Goal: Task Accomplishment & Management: Use online tool/utility

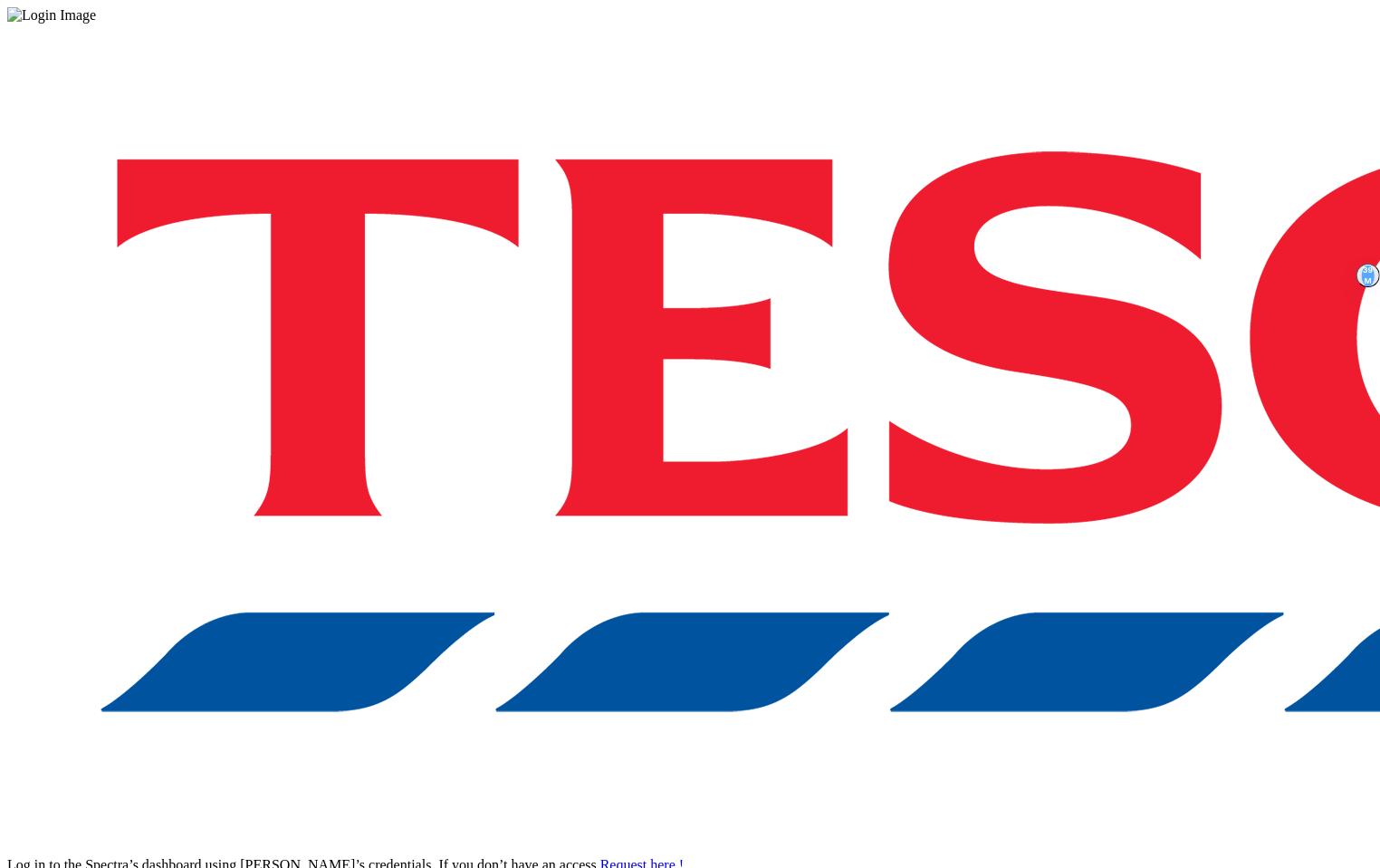
click at [982, 520] on div "Log in to the Spectra’s dashboard using [PERSON_NAME]’s credentials. If you don…" at bounding box center [689, 474] width 1365 height 900
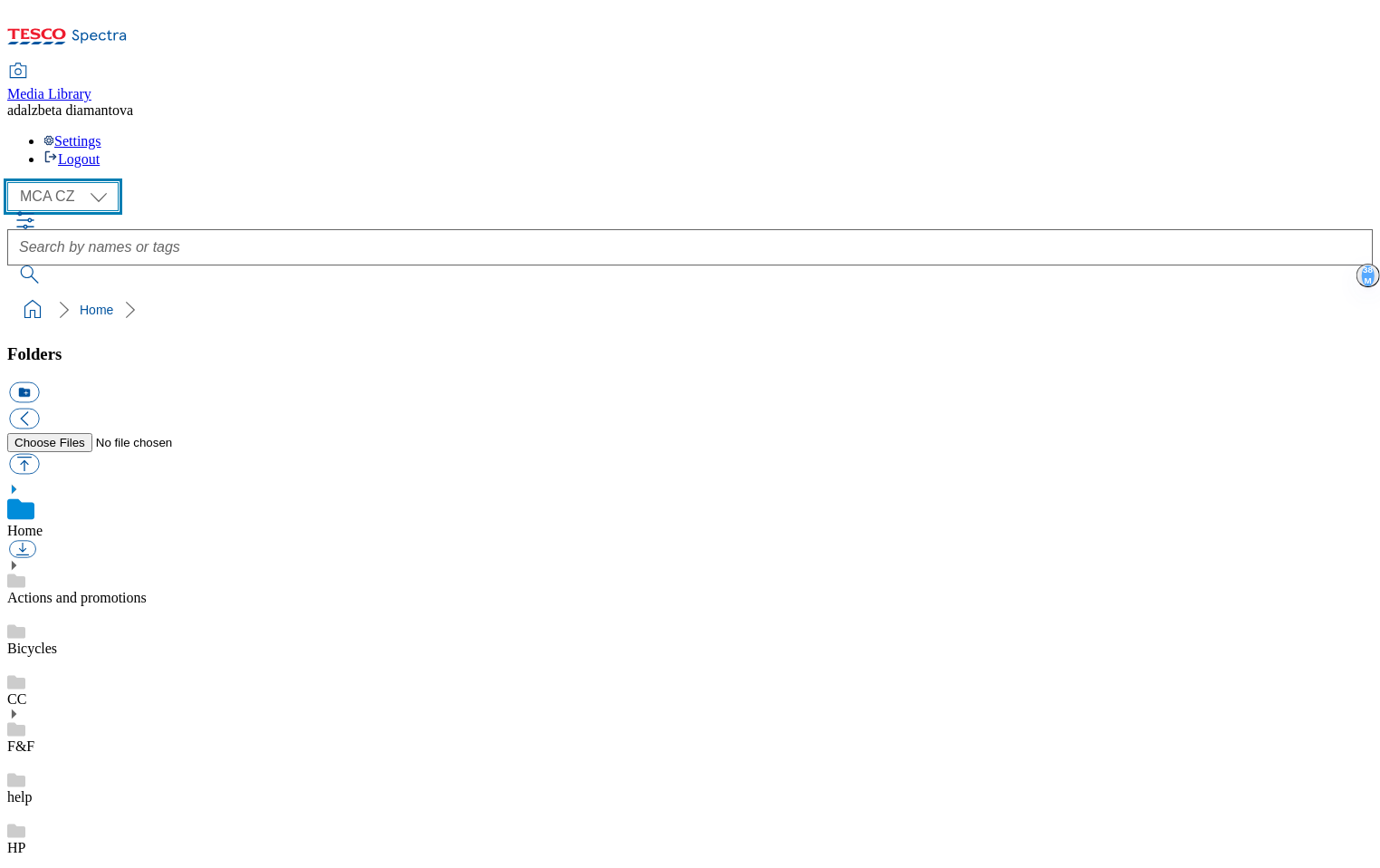
click at [109, 182] on select "MCA CZ MCA HU MCA SK" at bounding box center [62, 196] width 111 height 29
click at [111, 182] on select "MCA CZ MCA HU MCA SK" at bounding box center [62, 196] width 111 height 29
select select "flare-mca-cz"
click at [17, 560] on use at bounding box center [14, 564] width 5 height 9
click at [93, 606] on div "15years" at bounding box center [689, 631] width 1365 height 51
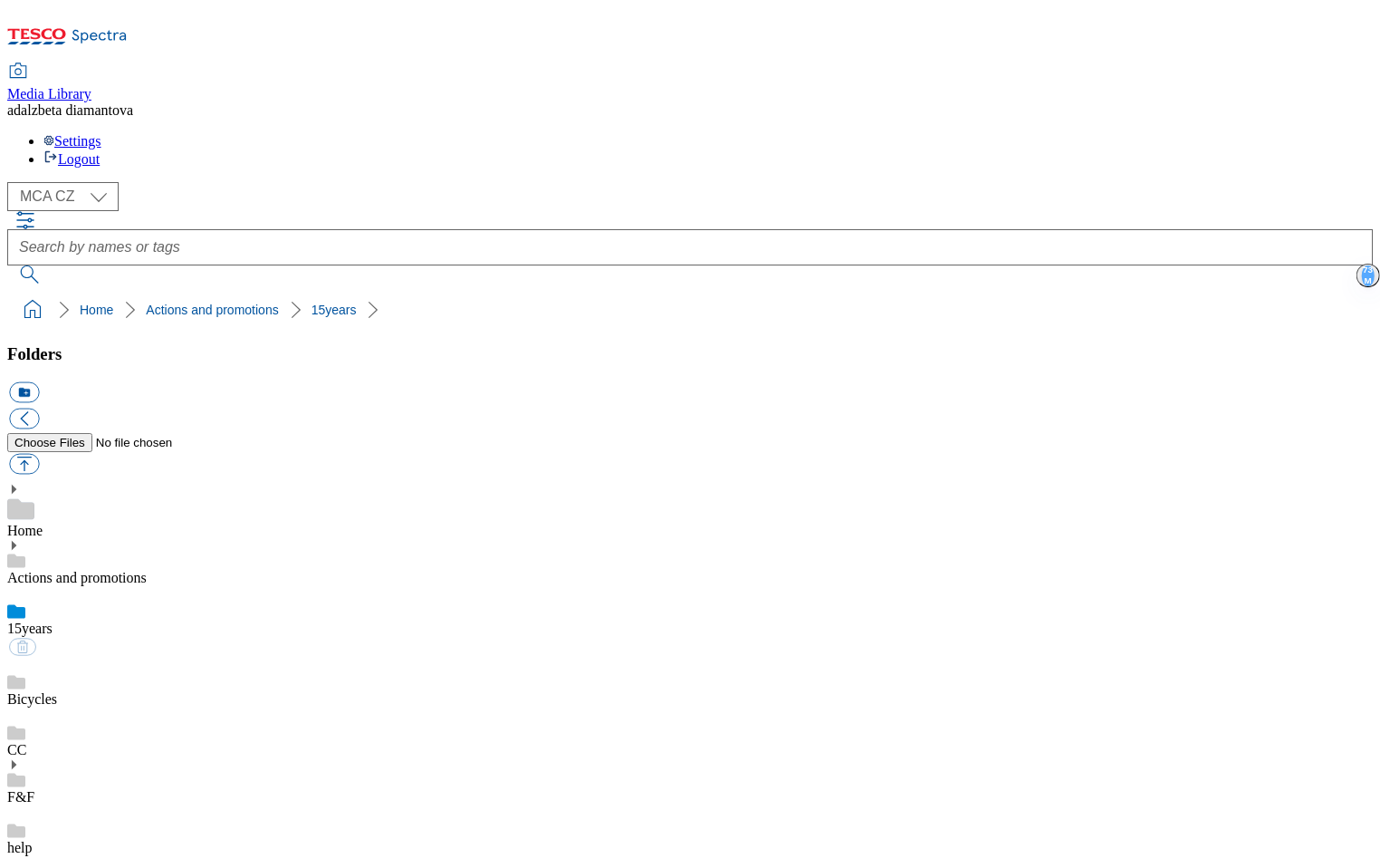
checkbox input "false"
click at [39, 454] on button "button" at bounding box center [24, 464] width 29 height 21
type input "C:\fakepath\cz-wk25-[PERSON_NAME].png"
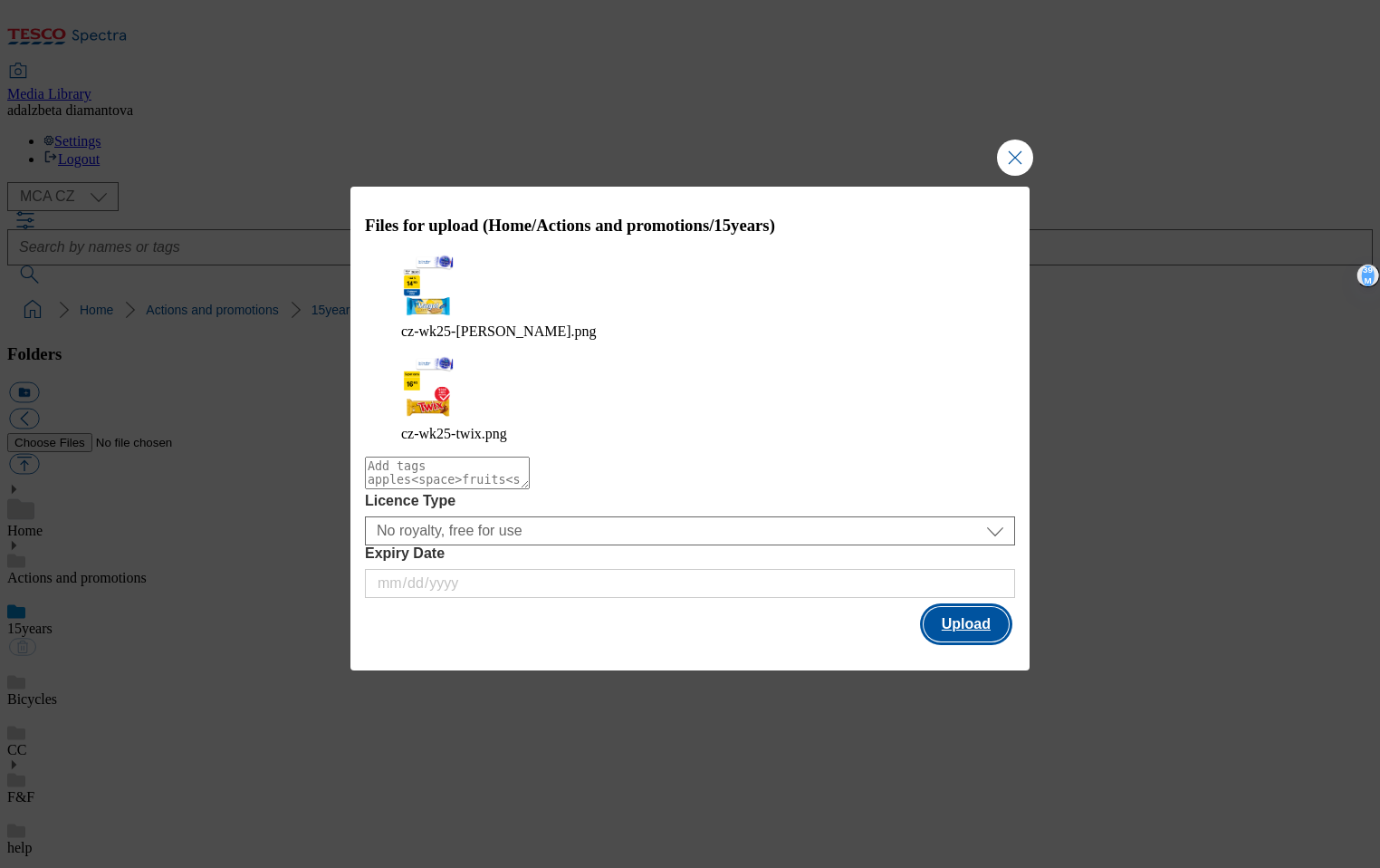
click at [952, 607] on button "Upload" at bounding box center [966, 623] width 86 height 34
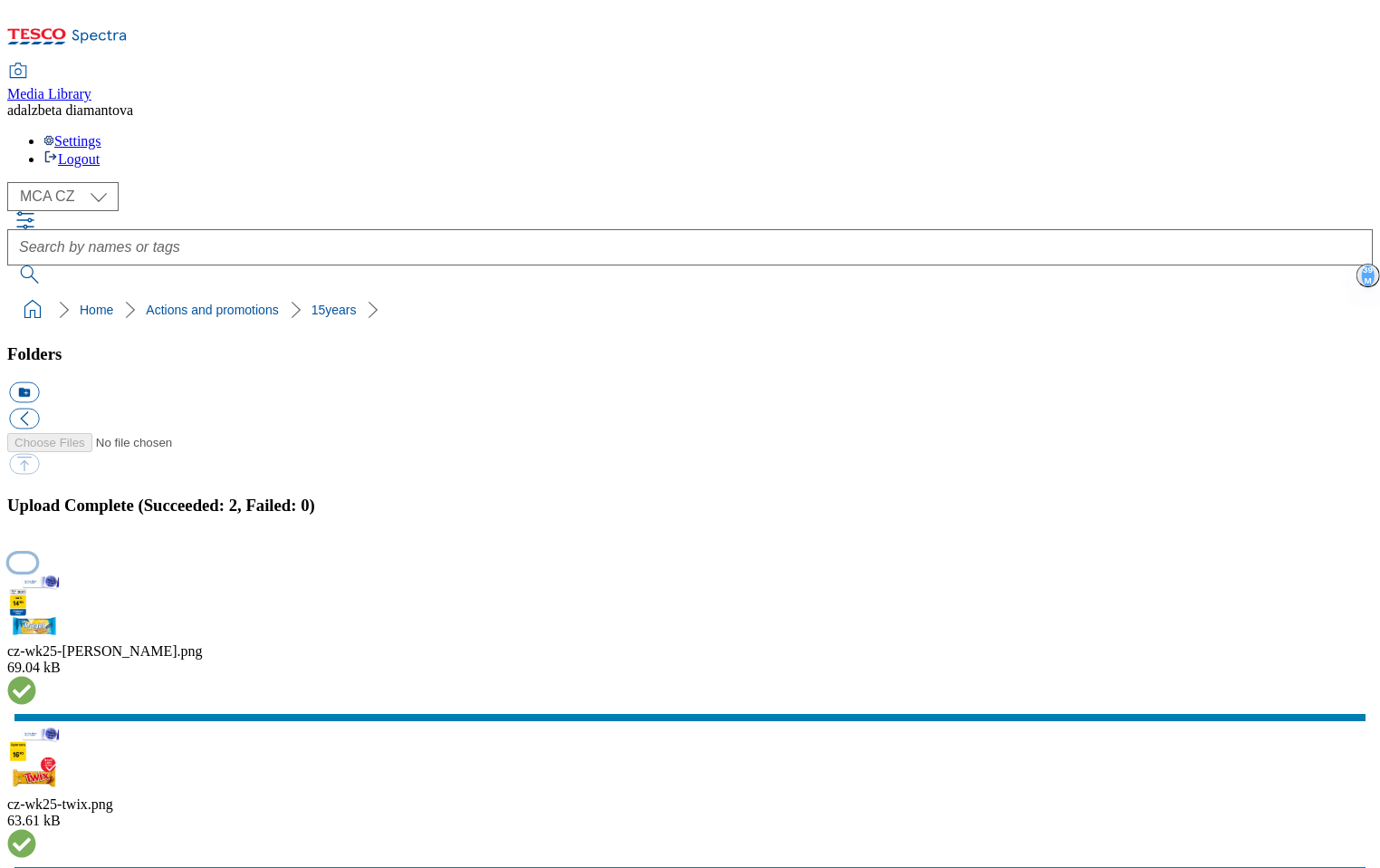
click at [36, 553] on button "button" at bounding box center [23, 562] width 28 height 18
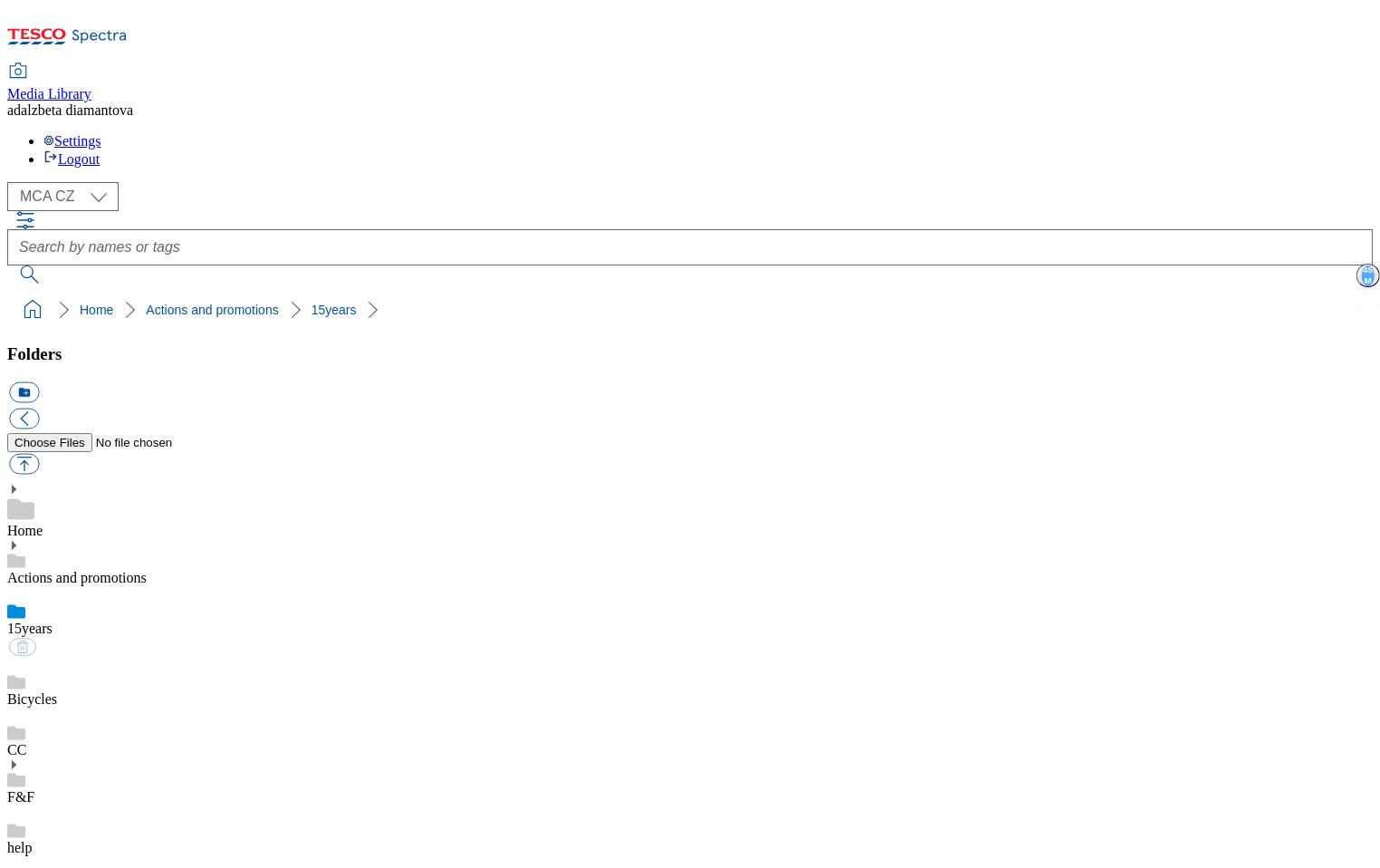
scroll to position [511, 0]
click at [57, 691] on link "Bicycles" at bounding box center [31, 699] width 50 height 16
click at [52, 620] on link "15years" at bounding box center [29, 628] width 45 height 16
drag, startPoint x: 431, startPoint y: 488, endPoint x: 439, endPoint y: 481, distance: 10.6
